Goal: Task Accomplishment & Management: Use online tool/utility

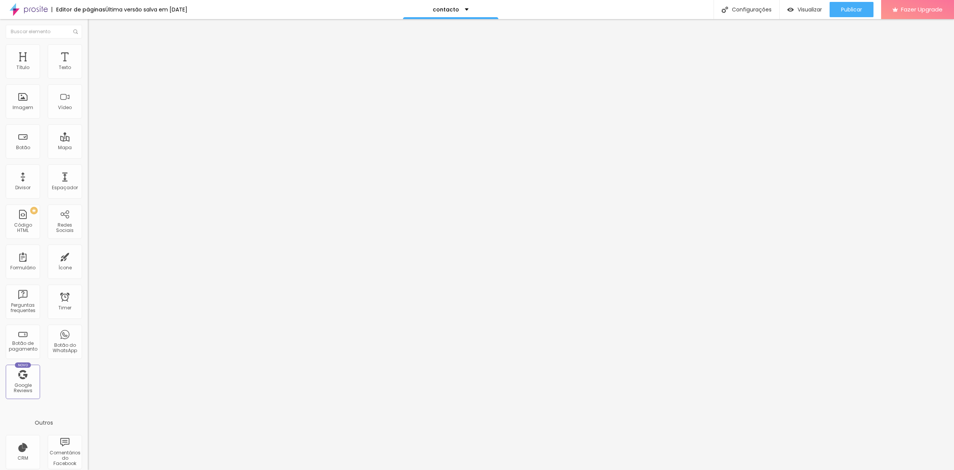
click at [88, 77] on span at bounding box center [90, 80] width 5 height 6
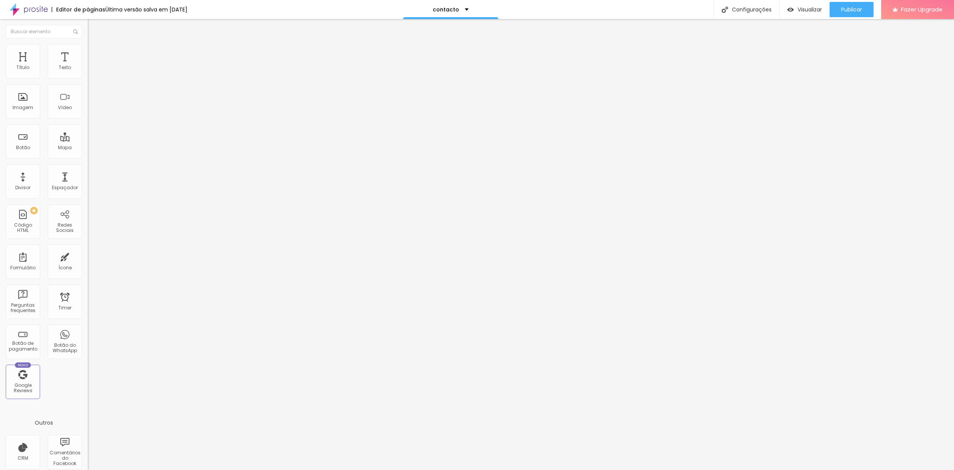
drag, startPoint x: 426, startPoint y: 172, endPoint x: 424, endPoint y: 166, distance: 6.7
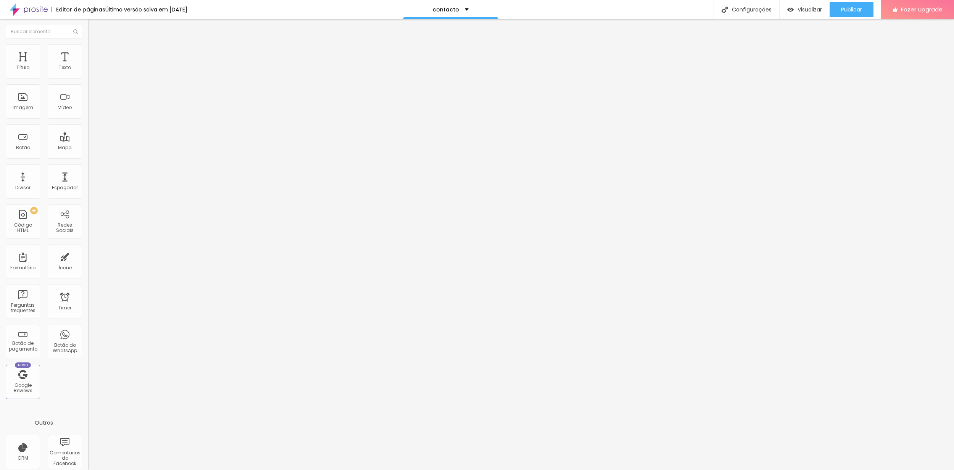
scroll to position [68, 0]
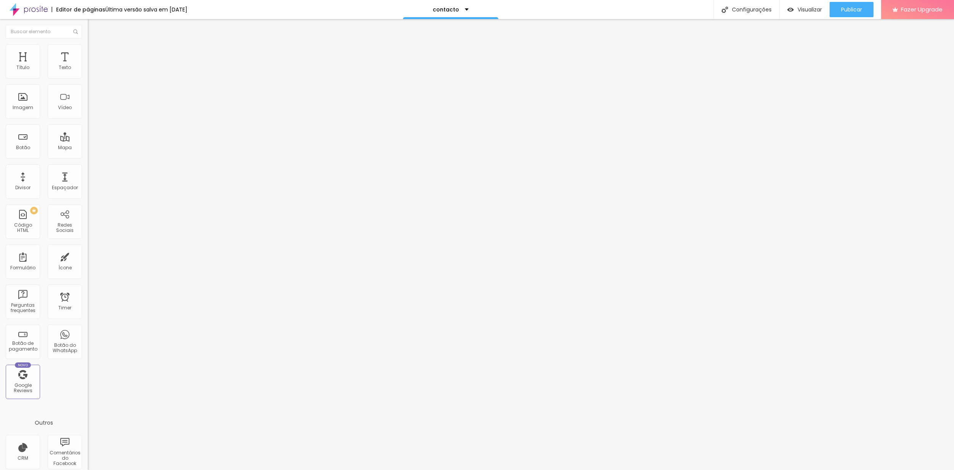
scroll to position [16, 0]
click at [88, 52] on img at bounding box center [91, 55] width 7 height 7
click at [88, 49] on li "Estilo" at bounding box center [132, 48] width 88 height 8
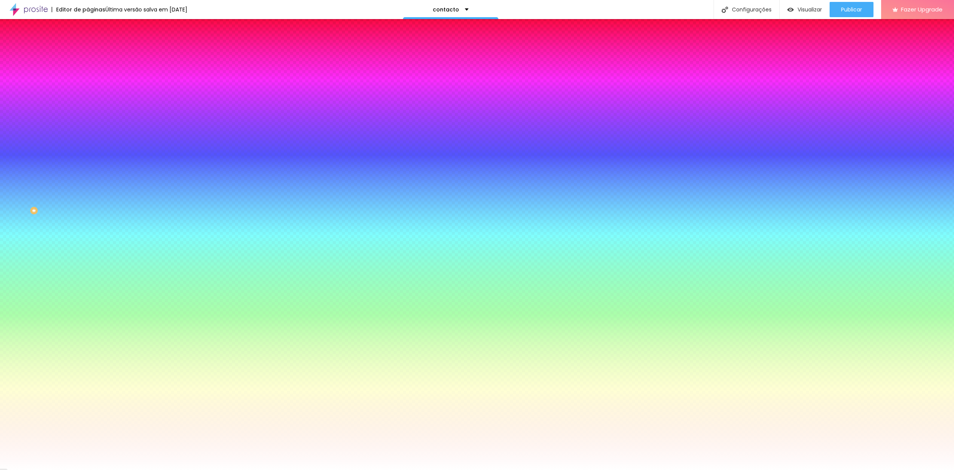
click at [88, 44] on li "Conteúdo" at bounding box center [132, 41] width 88 height 8
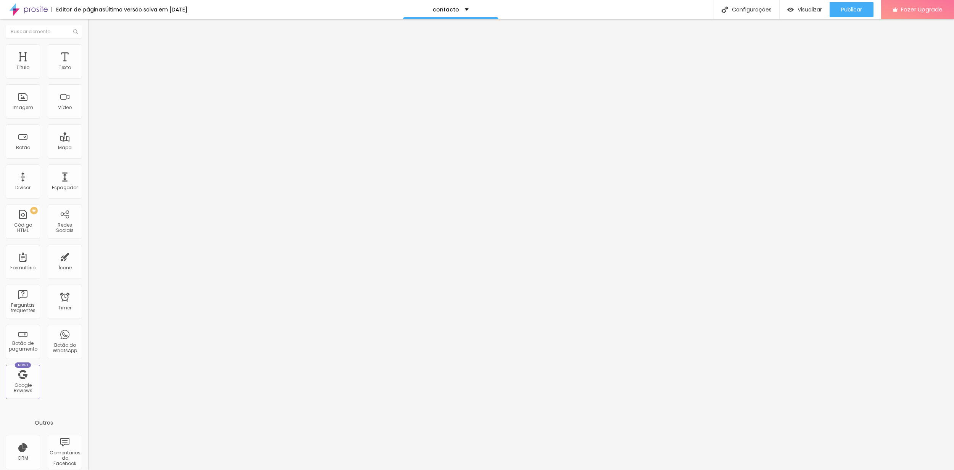
click at [88, 52] on li "Avançado" at bounding box center [132, 56] width 88 height 8
drag, startPoint x: 48, startPoint y: 50, endPoint x: 30, endPoint y: 50, distance: 18.0
click at [88, 50] on li "Estilo" at bounding box center [132, 48] width 88 height 8
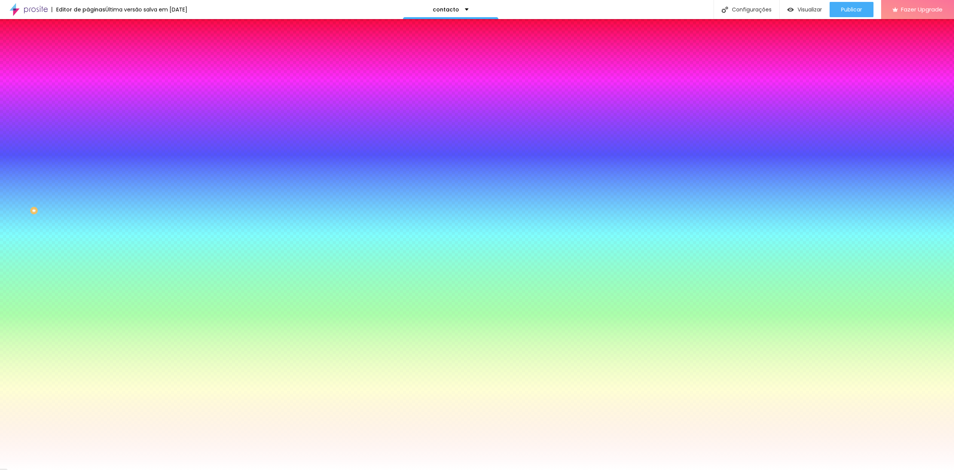
click at [88, 44] on img at bounding box center [91, 40] width 7 height 7
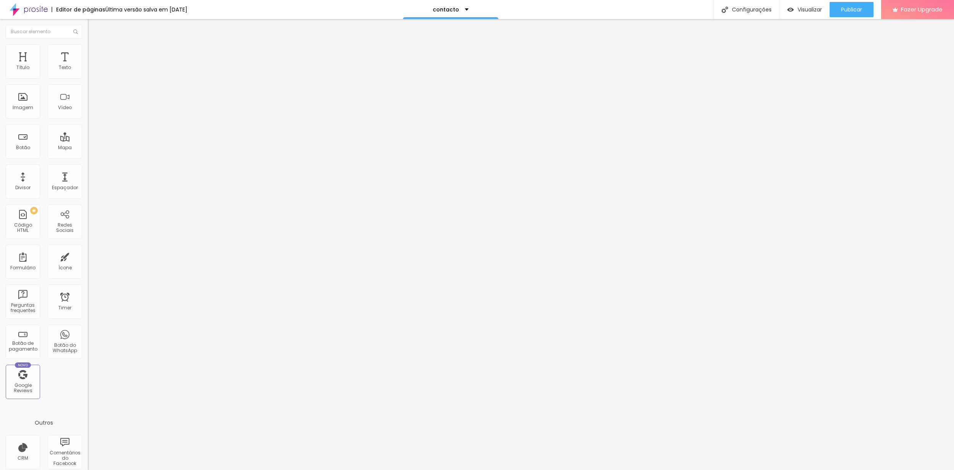
click at [88, 77] on span at bounding box center [90, 80] width 5 height 6
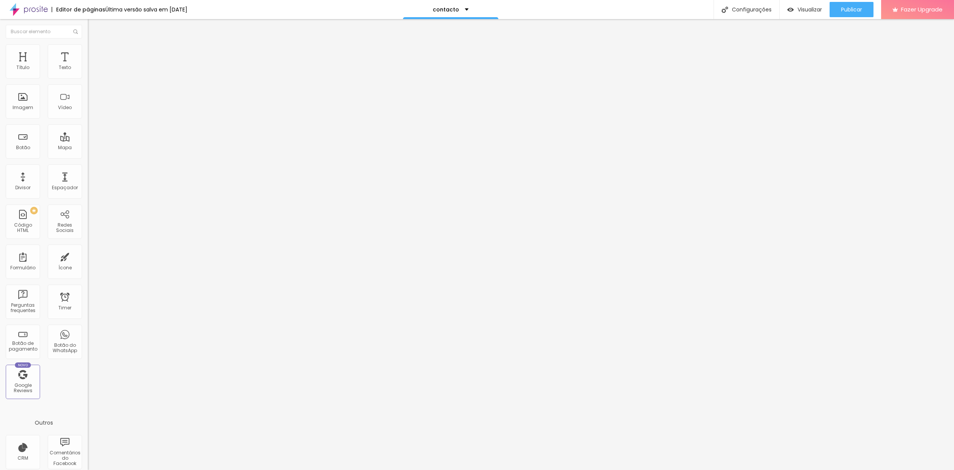
scroll to position [16, 0]
